Goal: Task Accomplishment & Management: Use online tool/utility

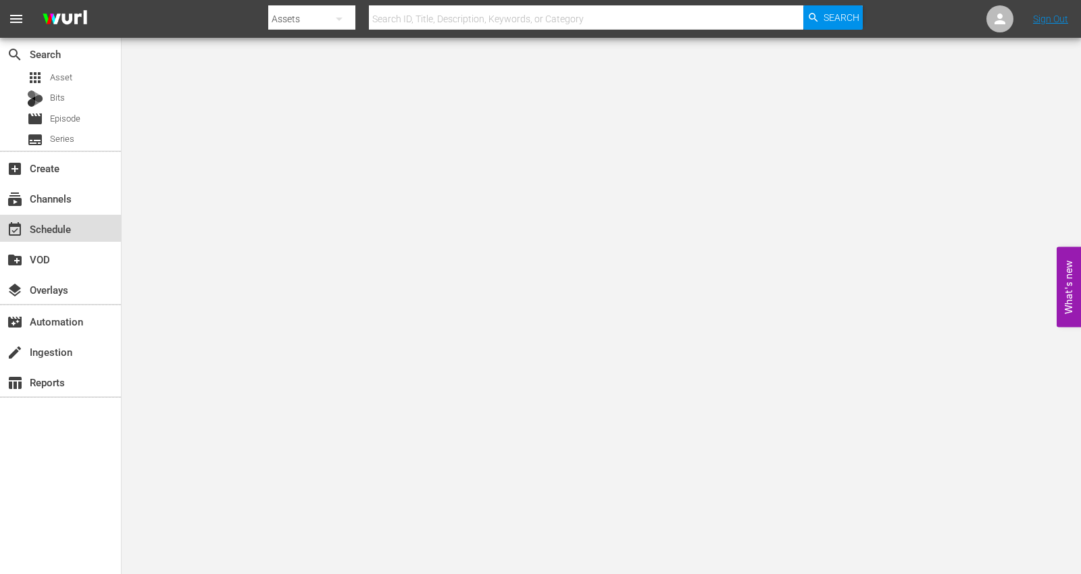
click at [51, 231] on div "event_available Schedule" at bounding box center [38, 227] width 76 height 12
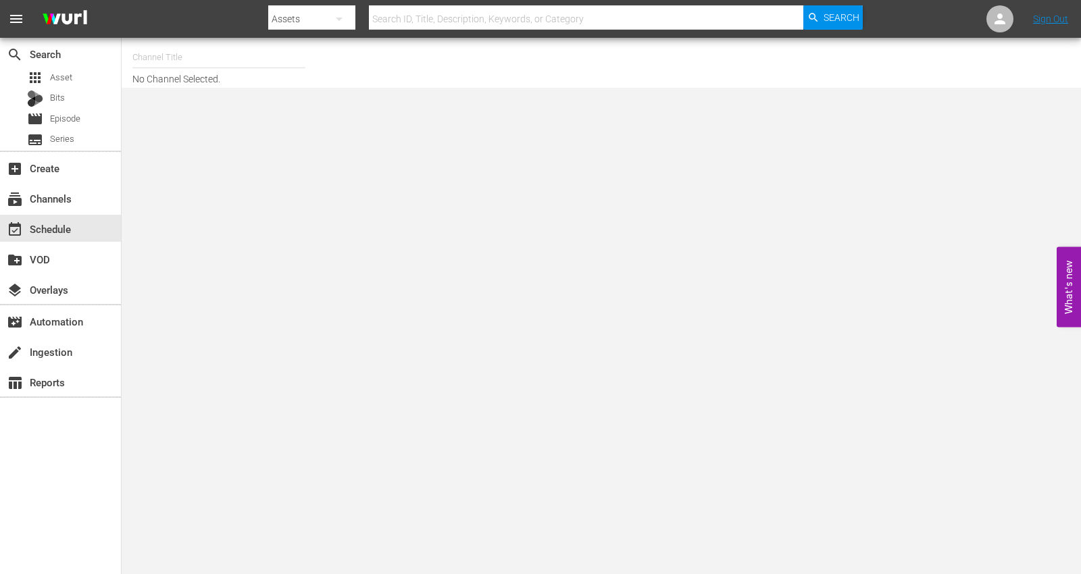
click at [197, 60] on input "text" at bounding box center [218, 57] width 173 height 32
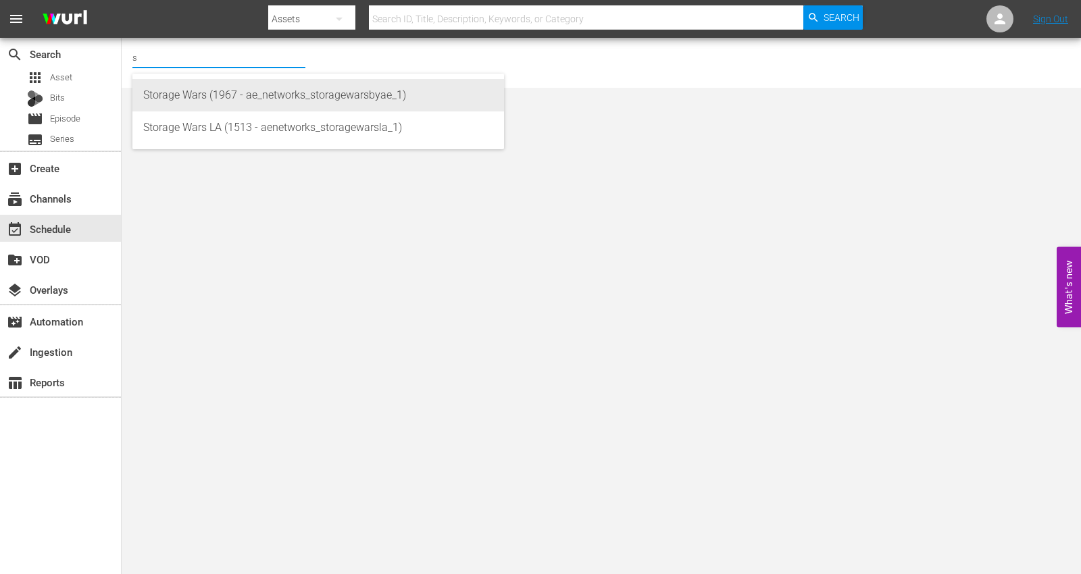
click at [145, 88] on div "Storage Wars (1967 - ae_networks_storagewarsbyae_1)" at bounding box center [318, 95] width 350 height 32
type input "Storage Wars (1967 - ae_networks_storagewarsbyae_1)"
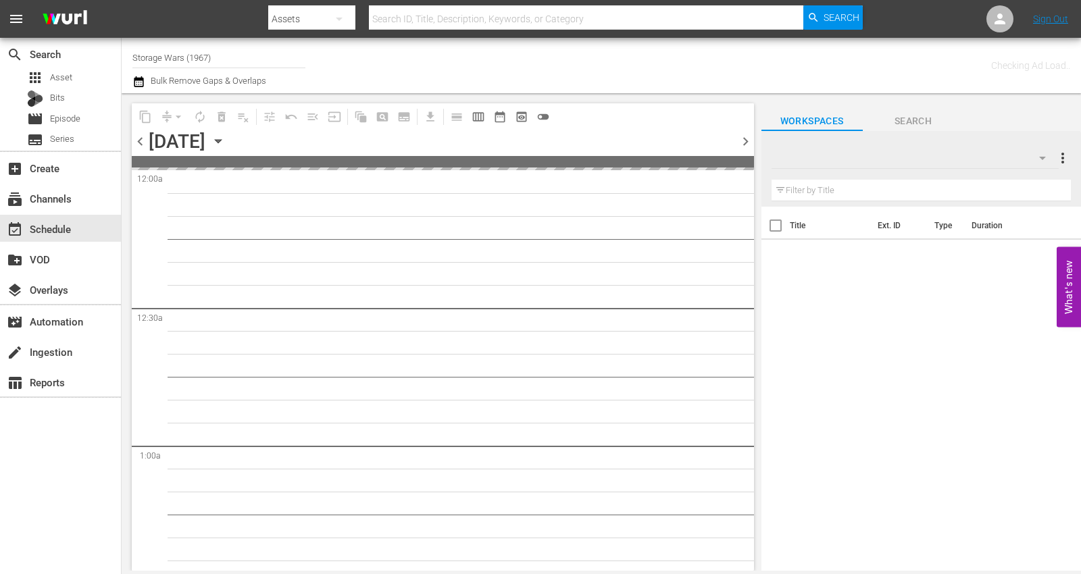
click at [226, 137] on icon "button" at bounding box center [218, 141] width 15 height 15
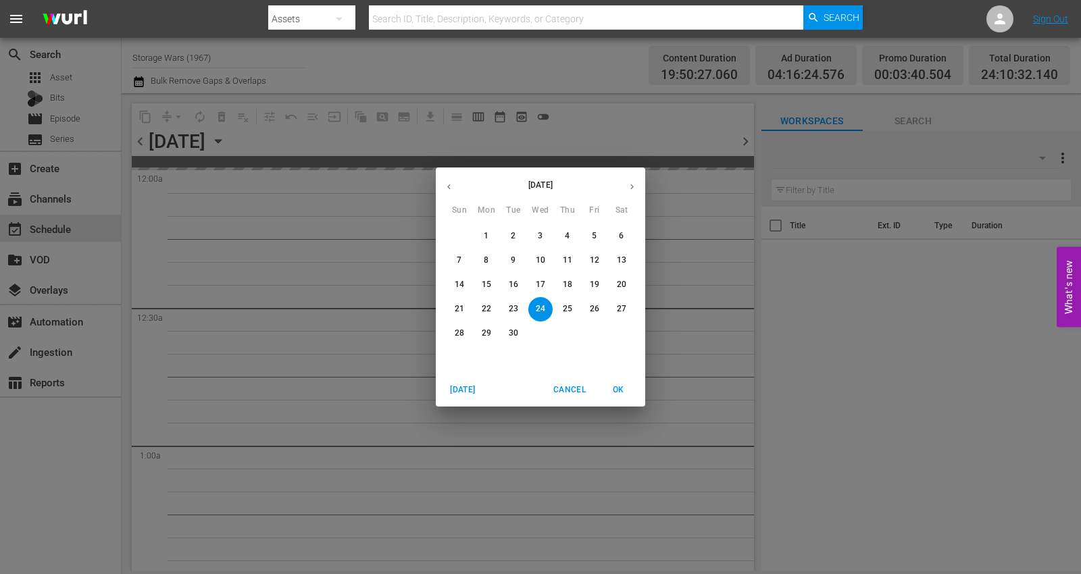
click at [636, 184] on icon "button" at bounding box center [632, 187] width 10 height 10
click at [484, 280] on p "13" at bounding box center [486, 284] width 9 height 11
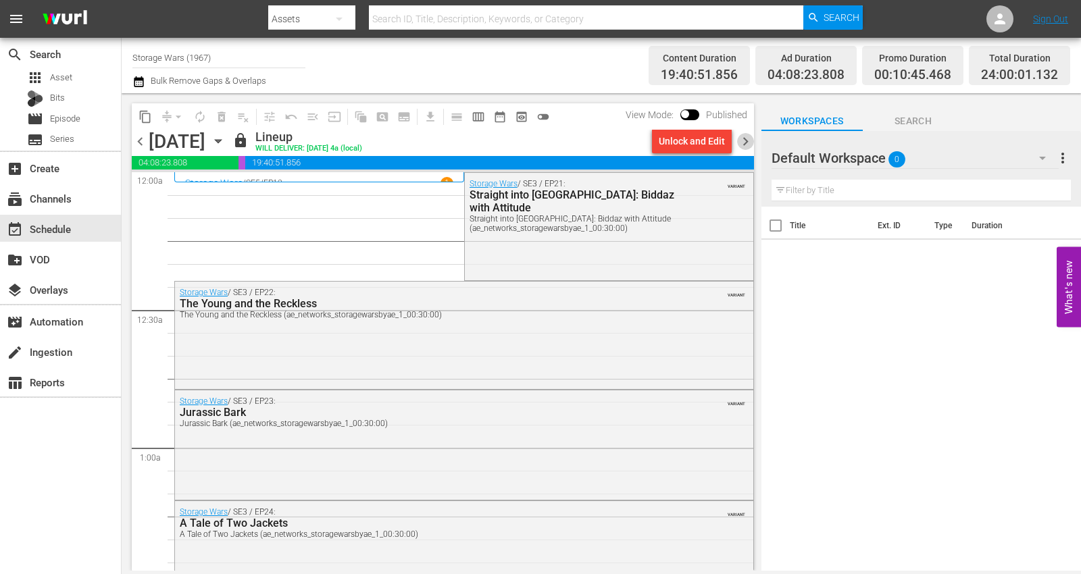
click at [741, 137] on span "chevron_right" at bounding box center [745, 141] width 17 height 17
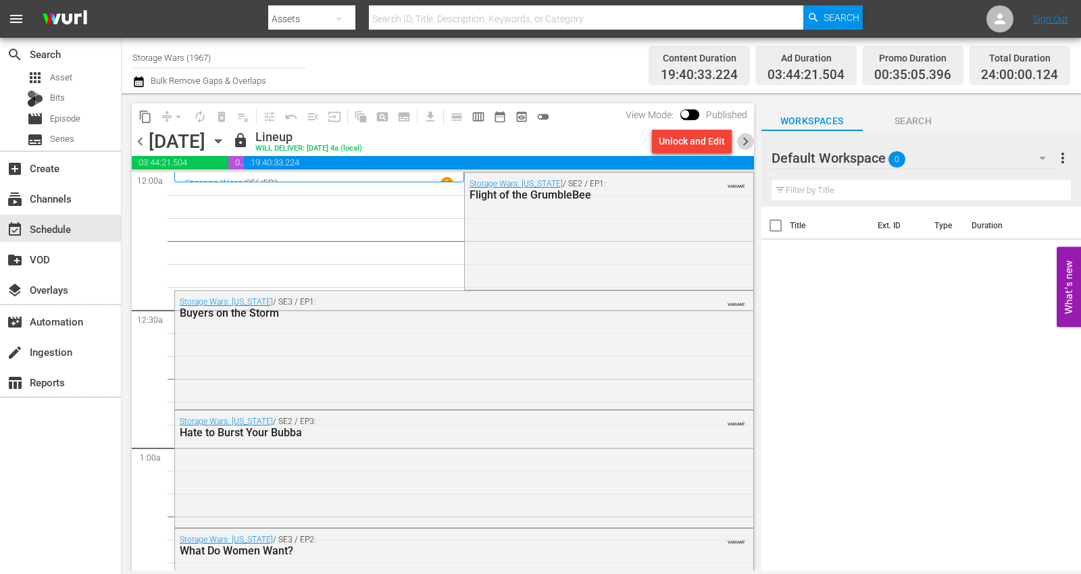
click at [744, 140] on span "chevron_right" at bounding box center [745, 141] width 17 height 17
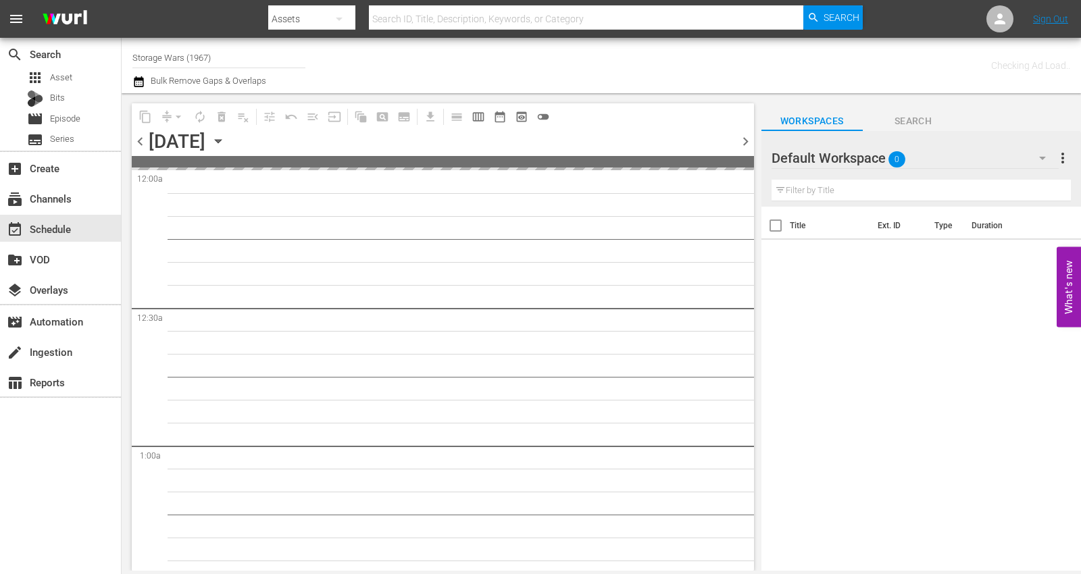
click at [744, 140] on span "chevron_right" at bounding box center [745, 141] width 17 height 17
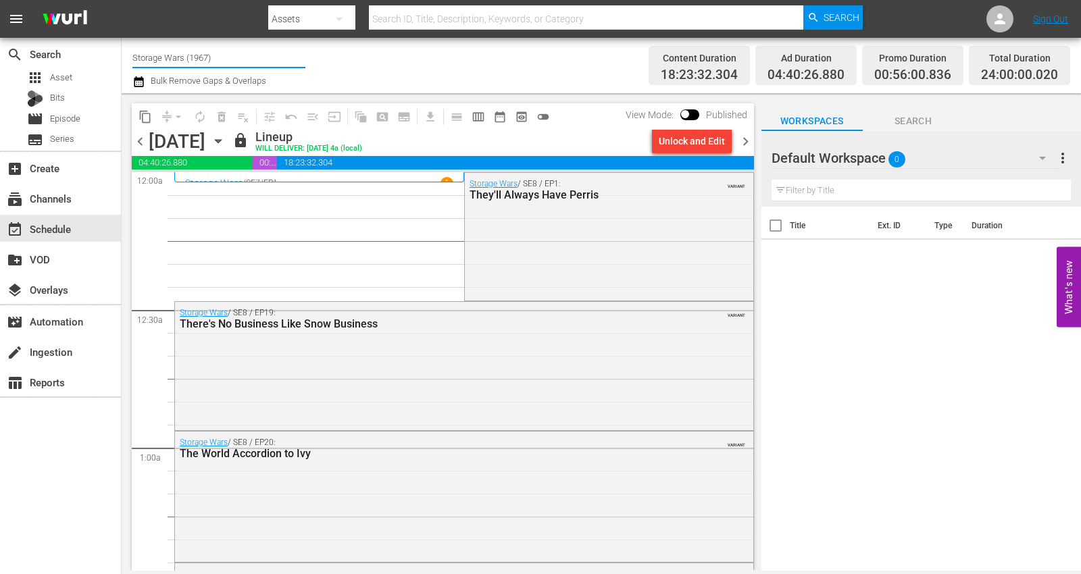
drag, startPoint x: 213, startPoint y: 56, endPoint x: 132, endPoint y: 55, distance: 81.7
click at [132, 55] on input "Storage Wars (1967)" at bounding box center [218, 57] width 173 height 32
drag, startPoint x: 175, startPoint y: 50, endPoint x: 126, endPoint y: 58, distance: 49.3
click at [122, 57] on div "Channel Title xrime Bulk Remove Gaps & Overlaps Content Duration 18:23:32.304 A…" at bounding box center [601, 65] width 959 height 55
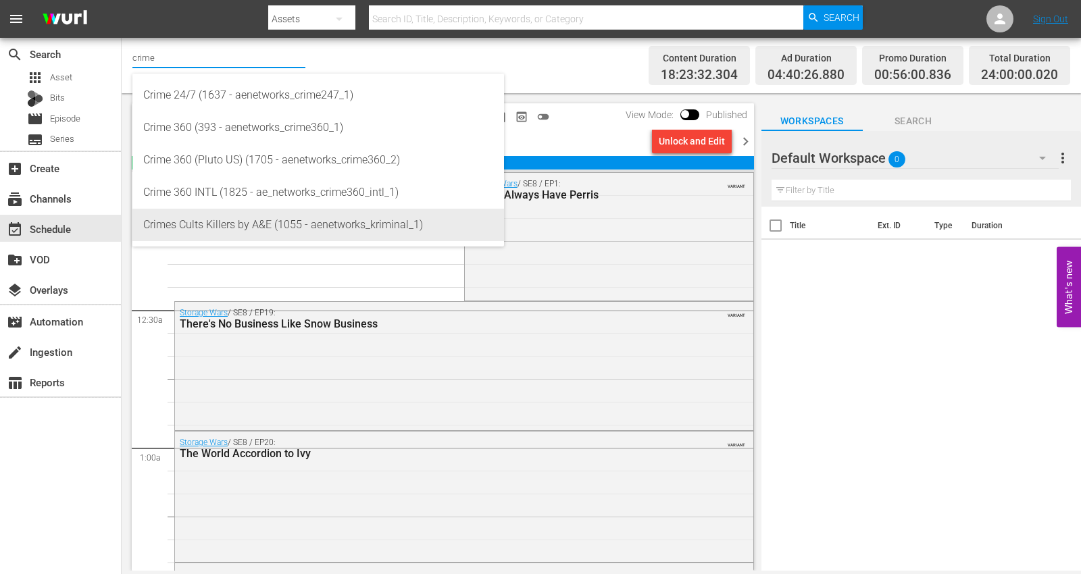
click at [189, 227] on div "Crimes Cults Killers by A&E (1055 - aenetworks_kriminal_1)" at bounding box center [318, 225] width 350 height 32
type input "Crimes Cults Killers by A&E (1055 - aenetworks_kriminal_1)"
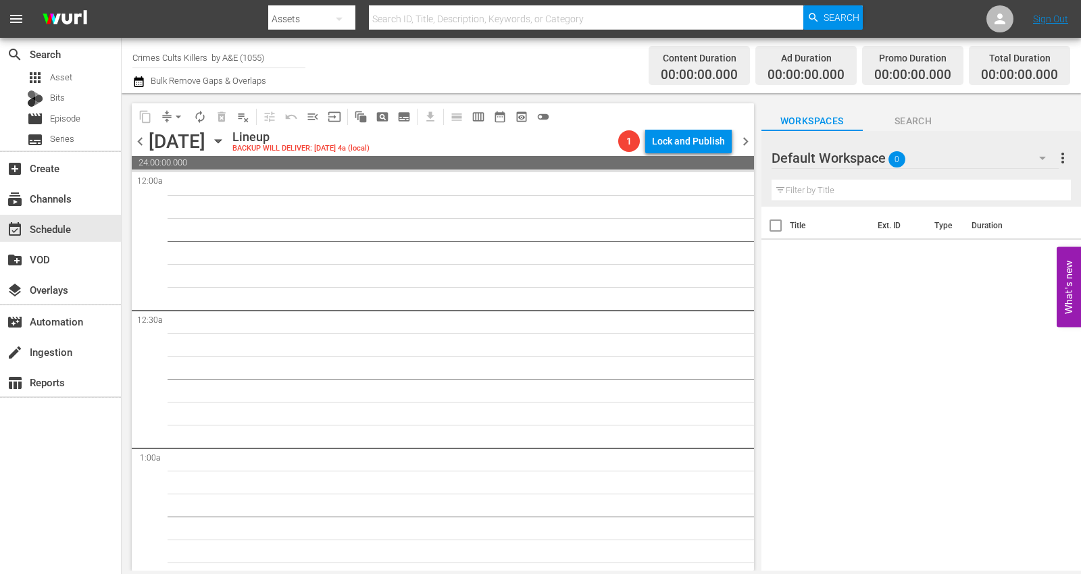
click at [134, 140] on span "chevron_left" at bounding box center [140, 141] width 17 height 17
click at [140, 137] on span "chevron_left" at bounding box center [140, 141] width 17 height 17
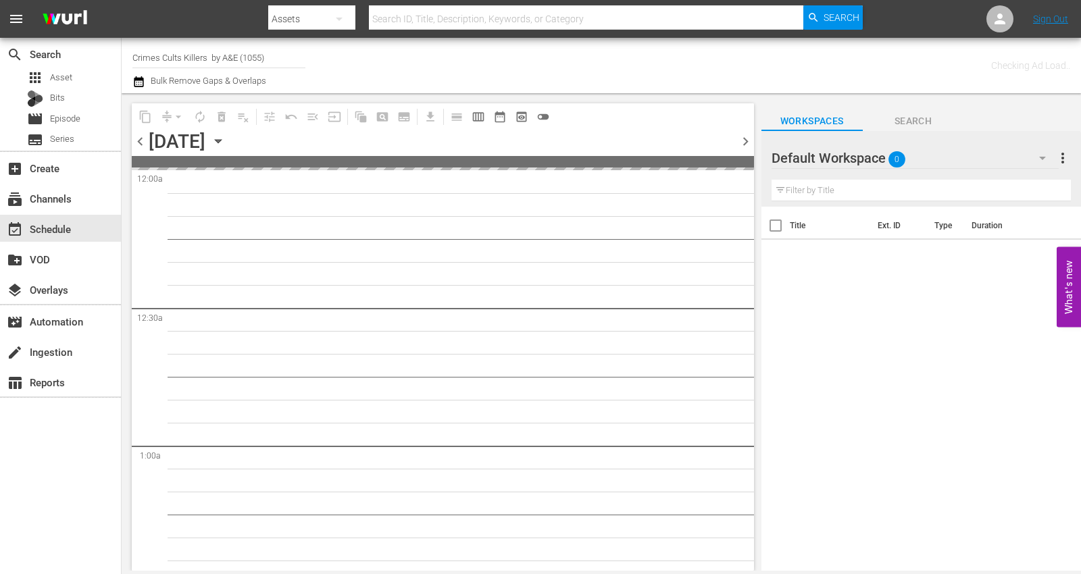
click at [138, 140] on span "chevron_left" at bounding box center [140, 141] width 17 height 17
click at [134, 138] on span "chevron_left" at bounding box center [140, 141] width 17 height 17
click at [134, 137] on span "chevron_left" at bounding box center [140, 141] width 17 height 17
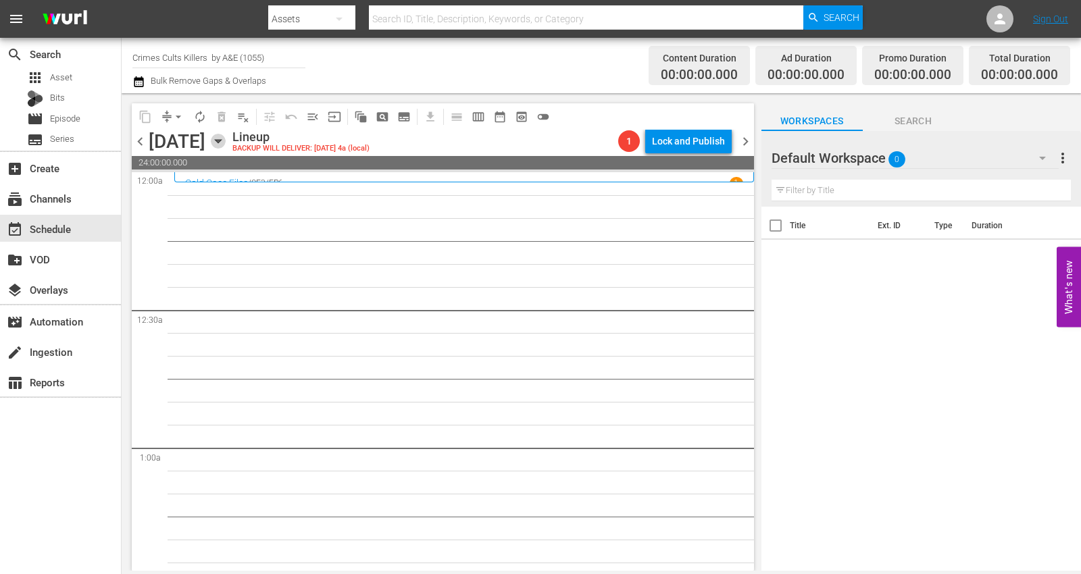
click at [226, 138] on icon "button" at bounding box center [218, 141] width 15 height 15
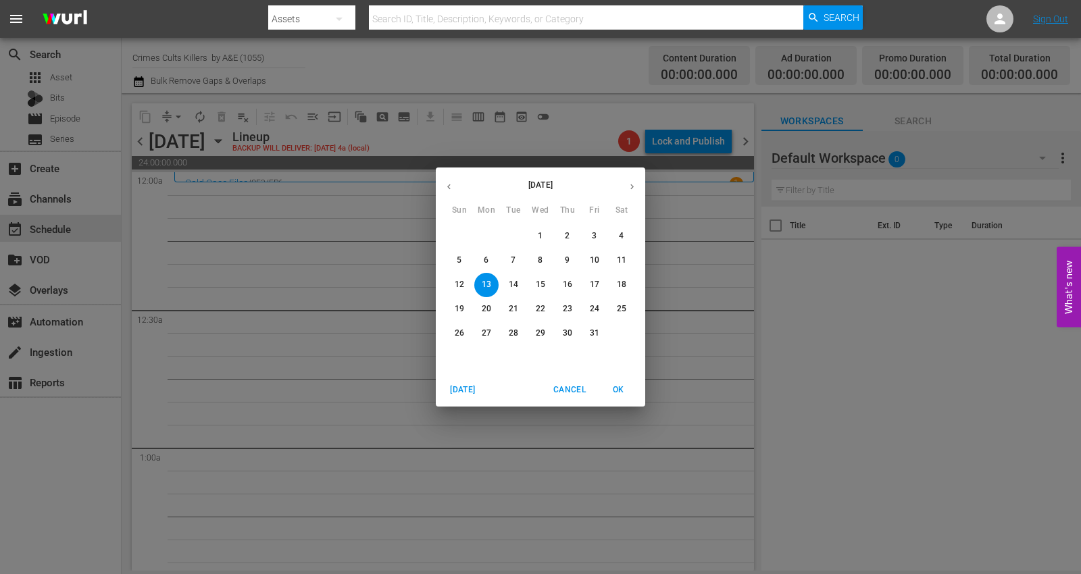
click at [465, 282] on span "12" at bounding box center [459, 284] width 24 height 11
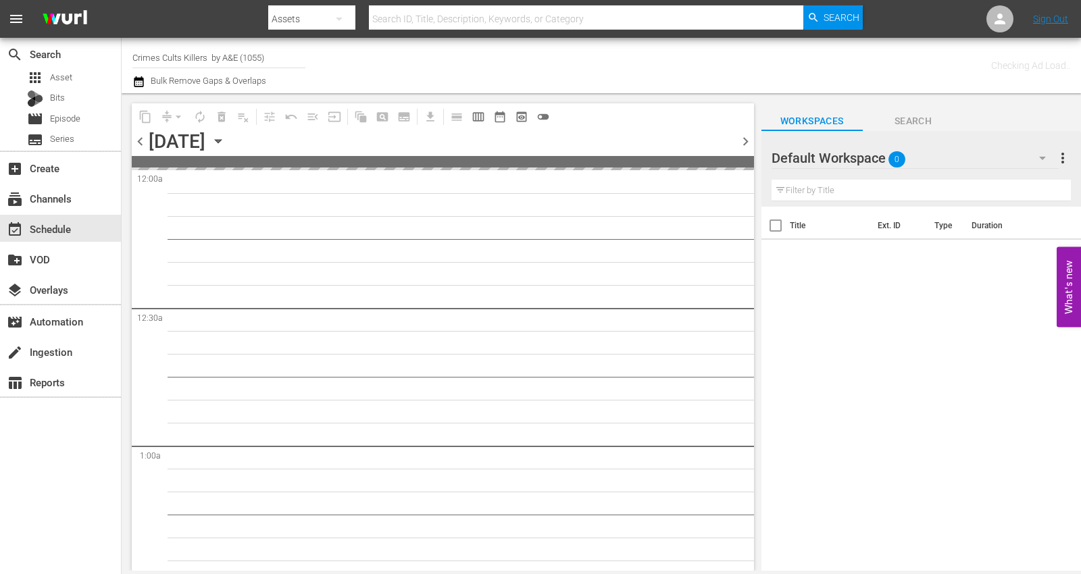
click at [744, 134] on span "chevron_right" at bounding box center [745, 141] width 17 height 17
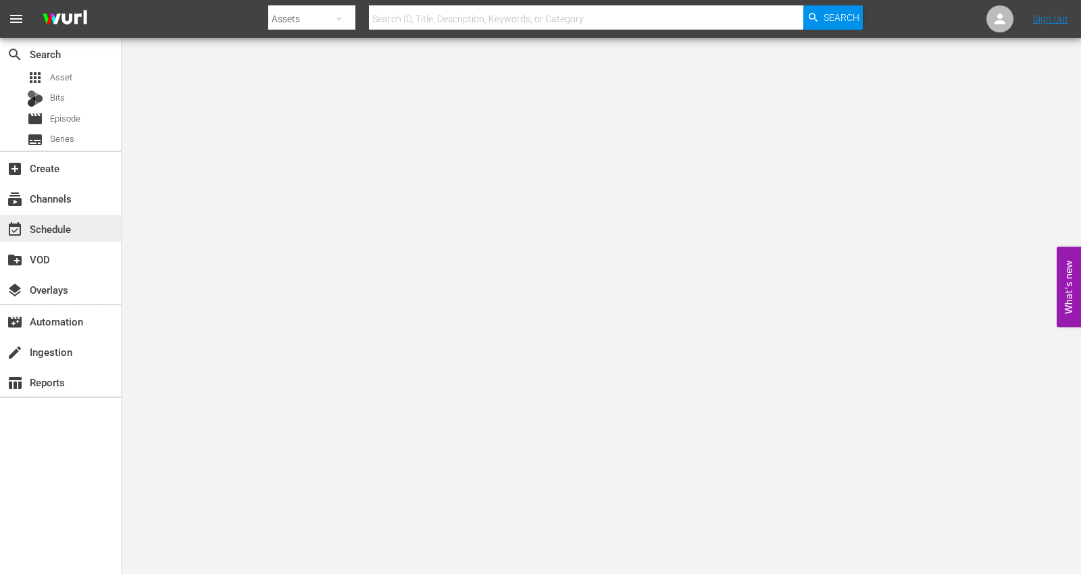
click at [59, 226] on div "event_available Schedule" at bounding box center [38, 227] width 76 height 12
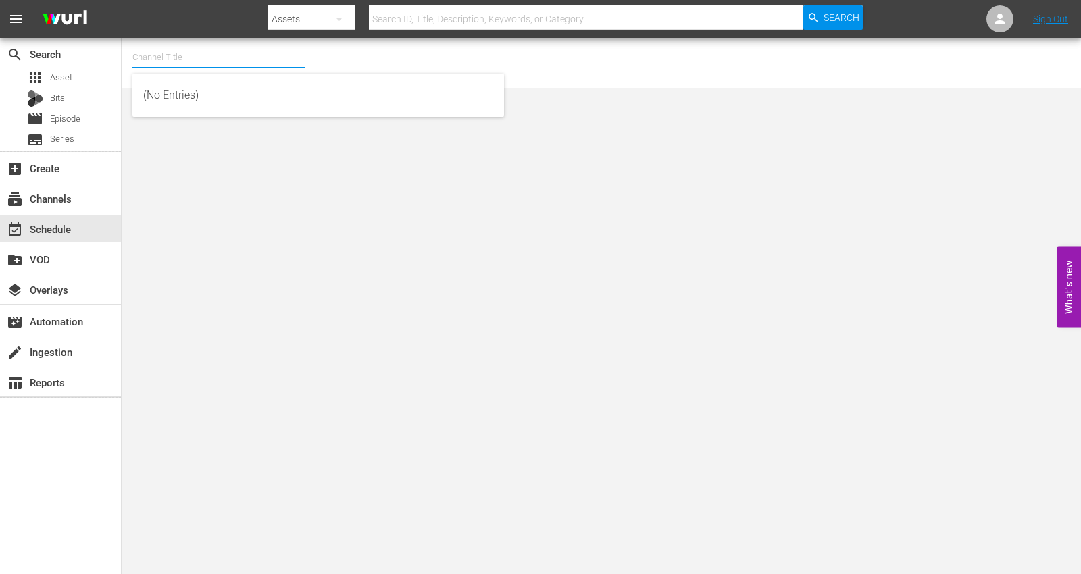
click at [164, 63] on input "text" at bounding box center [218, 57] width 173 height 32
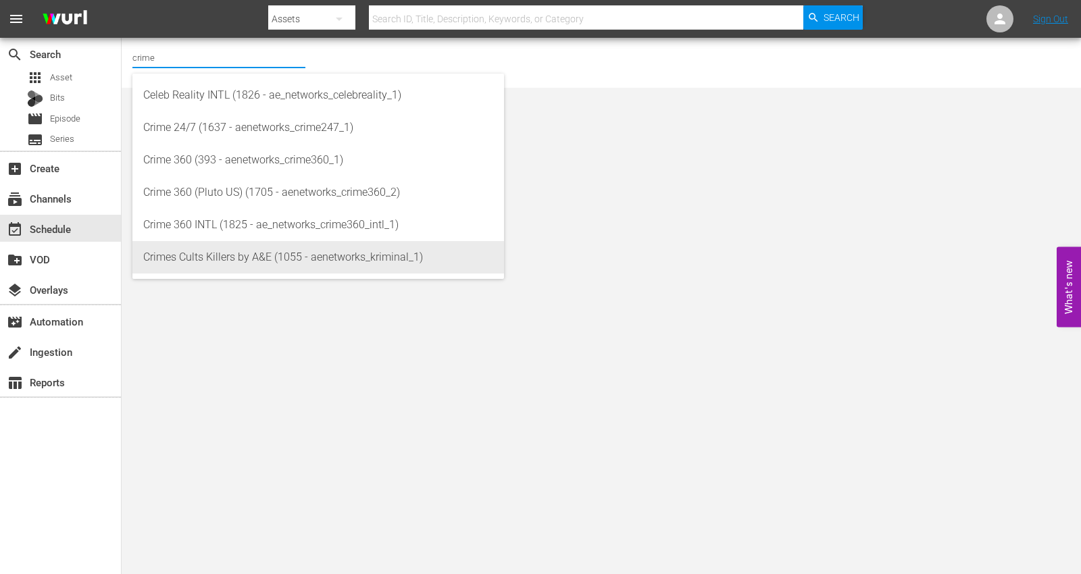
click at [190, 260] on div "Crimes Cults Killers by A&E (1055 - aenetworks_kriminal_1)" at bounding box center [318, 257] width 350 height 32
type input "Crimes Cults Killers by A&E (1055 - aenetworks_kriminal_1)"
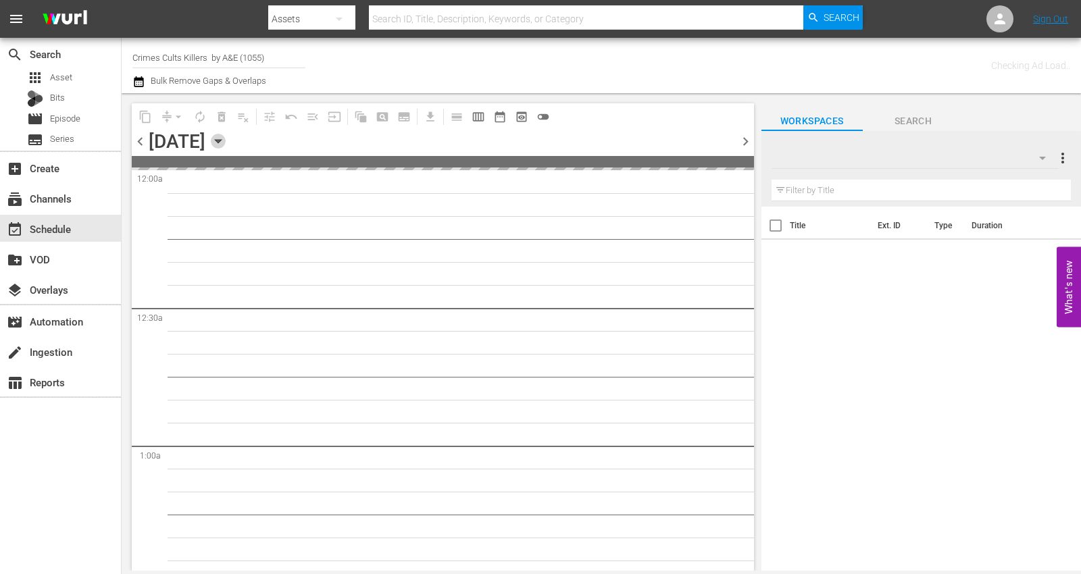
click at [226, 139] on icon "button" at bounding box center [218, 141] width 15 height 15
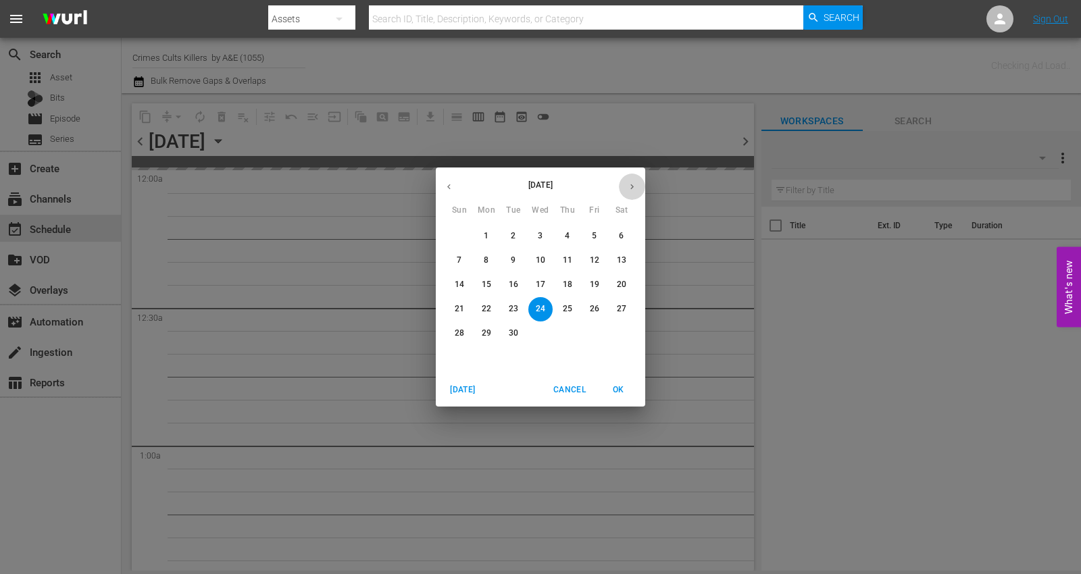
click at [627, 184] on icon "button" at bounding box center [632, 187] width 10 height 10
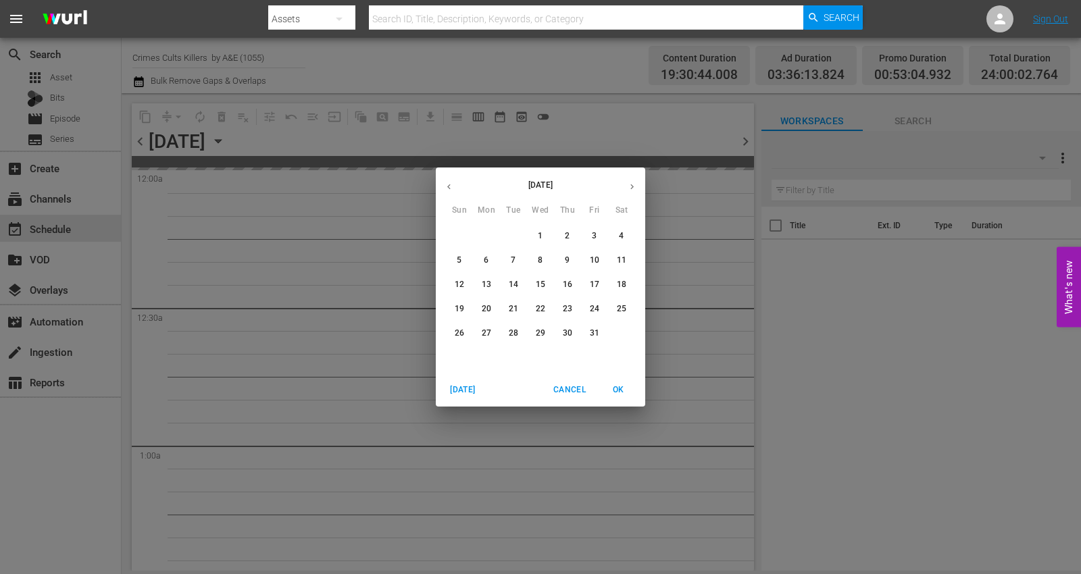
click at [487, 282] on p "13" at bounding box center [486, 284] width 9 height 11
